Goal: Navigation & Orientation: Understand site structure

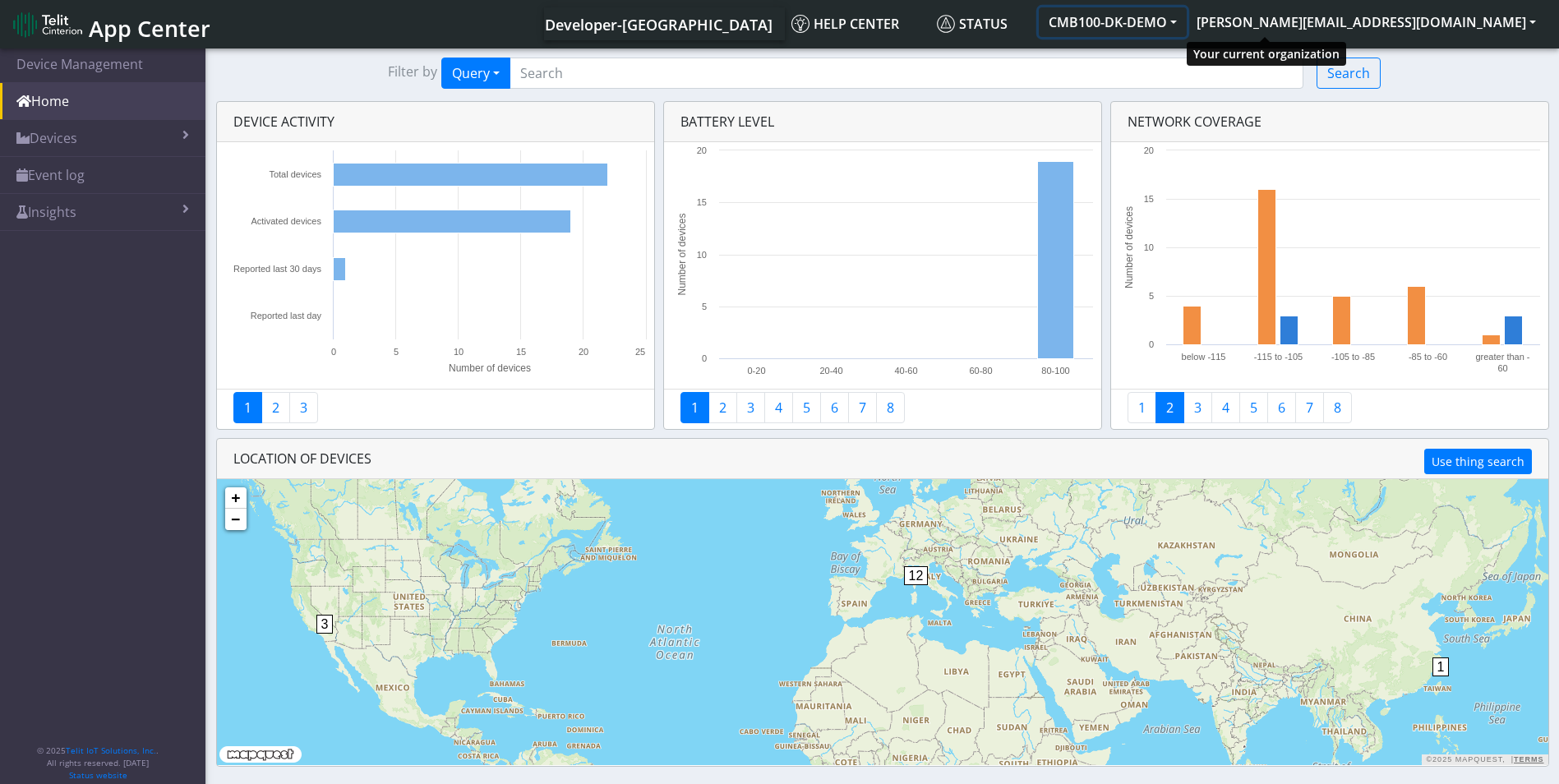
click at [1187, 15] on button "CMB100-DK-DEMO" at bounding box center [1112, 22] width 148 height 29
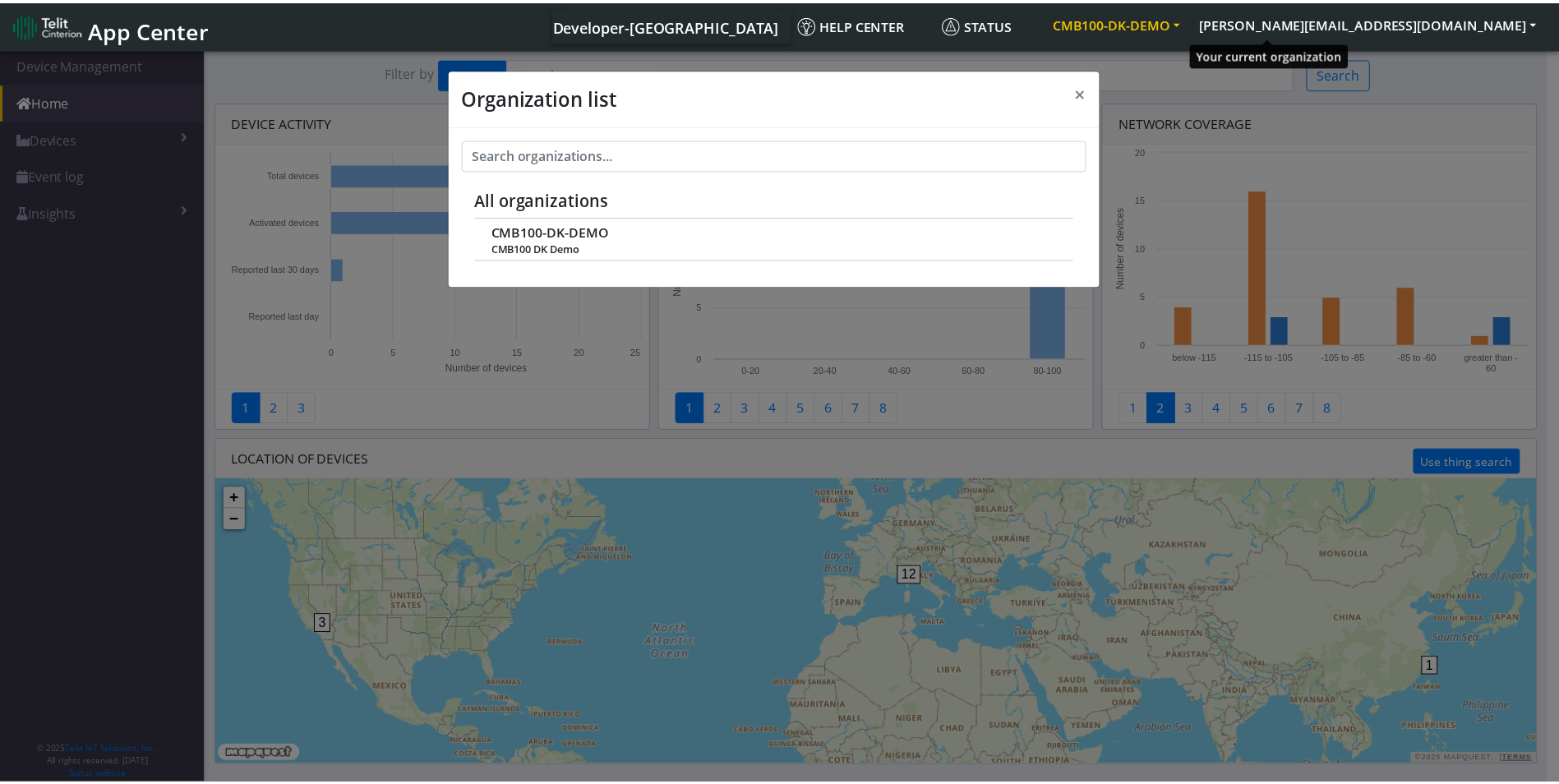
scroll to position [6, 0]
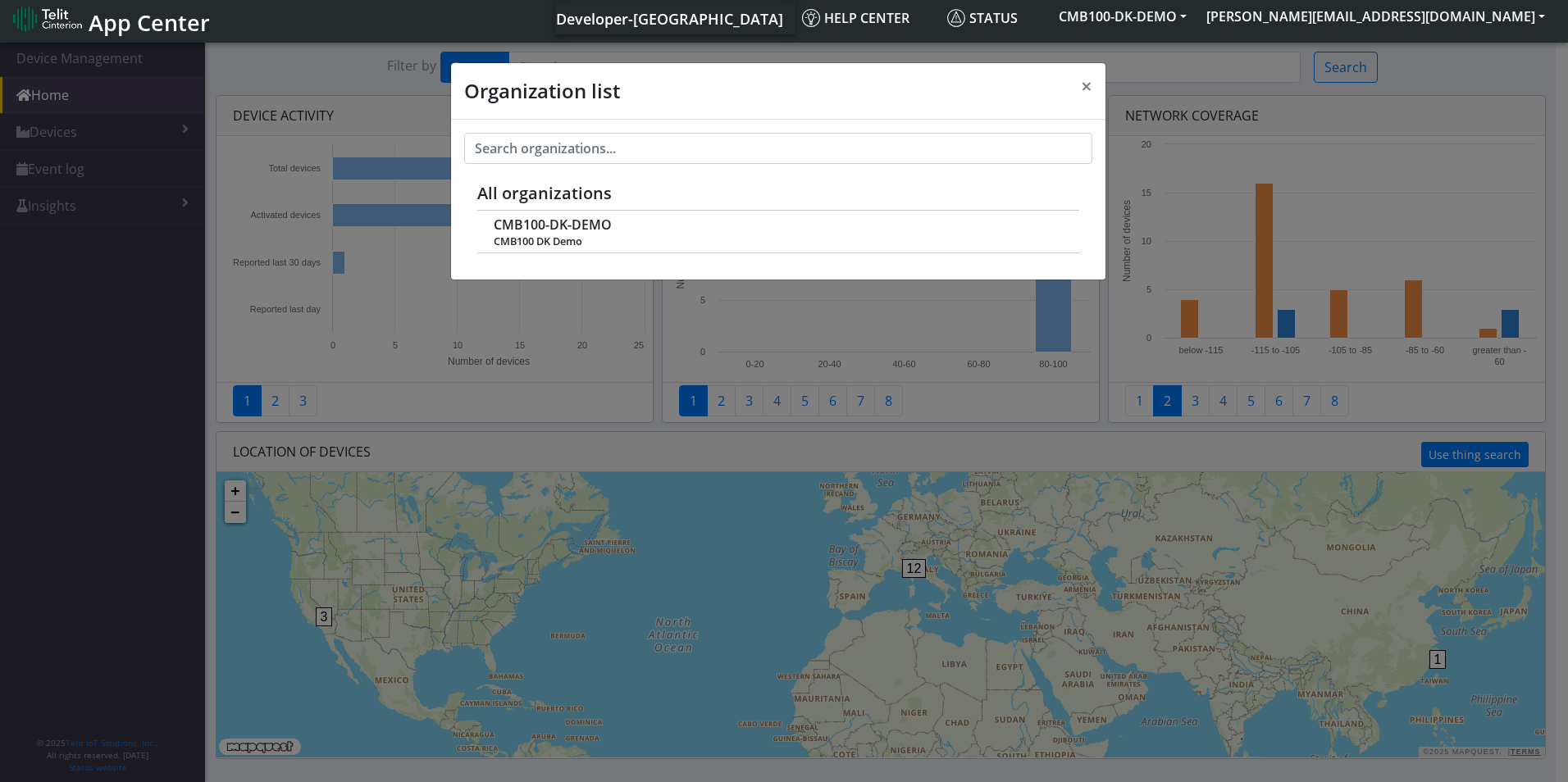
click at [1325, 119] on div "Organization list × All organizations CMB100-DK-DEMO CMB100 DK Demo" at bounding box center [784, 411] width 1568 height 743
